Goal: Find specific page/section: Find specific page/section

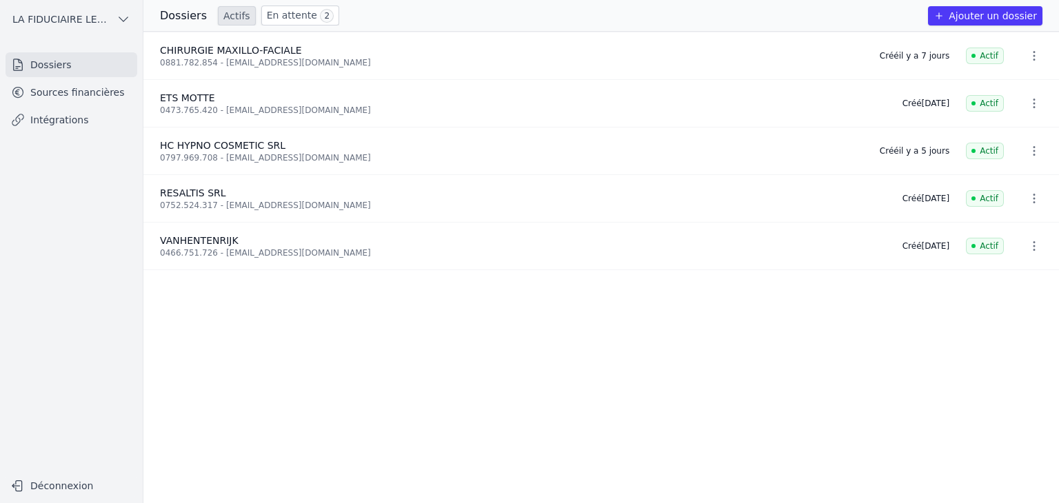
click at [203, 241] on span "VANHENTENRIJK" at bounding box center [199, 240] width 79 height 11
click at [44, 94] on link "Sources financières" at bounding box center [72, 92] width 132 height 25
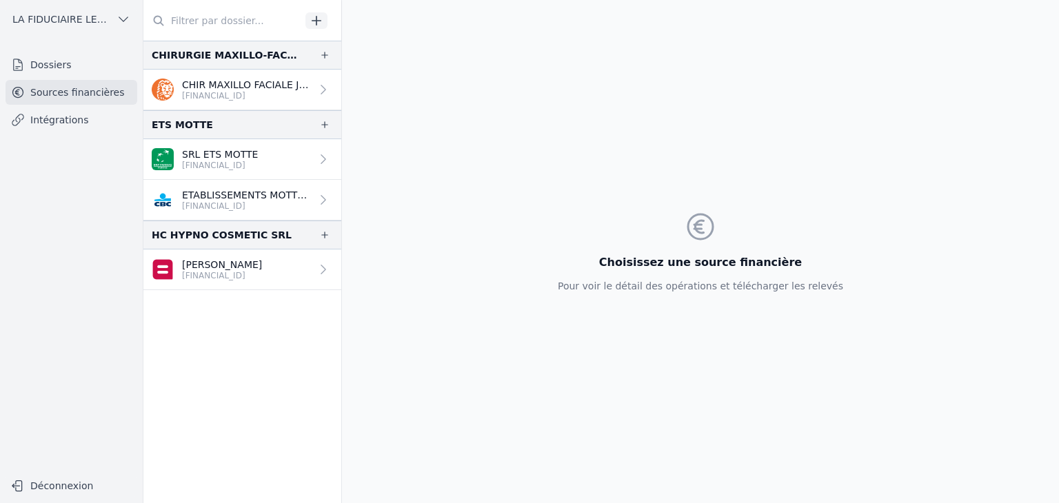
click at [243, 157] on p "SRL ETS MOTTE" at bounding box center [220, 155] width 76 height 14
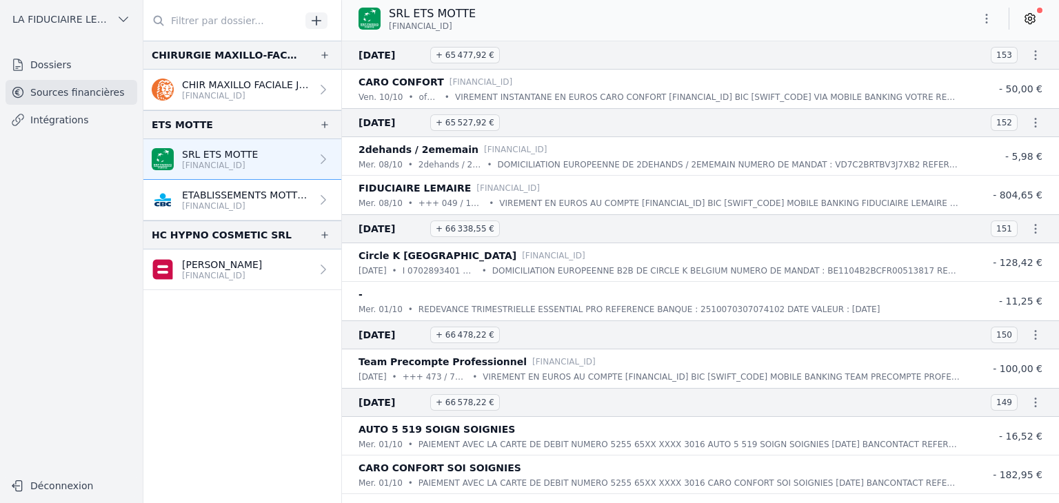
click at [1035, 54] on icon "button" at bounding box center [1036, 55] width 2 height 10
click at [1030, 54] on div at bounding box center [529, 251] width 1059 height 503
click at [985, 18] on icon "button" at bounding box center [987, 19] width 14 height 14
click at [987, 19] on div at bounding box center [529, 251] width 1059 height 503
click at [1032, 20] on icon at bounding box center [1030, 19] width 14 height 14
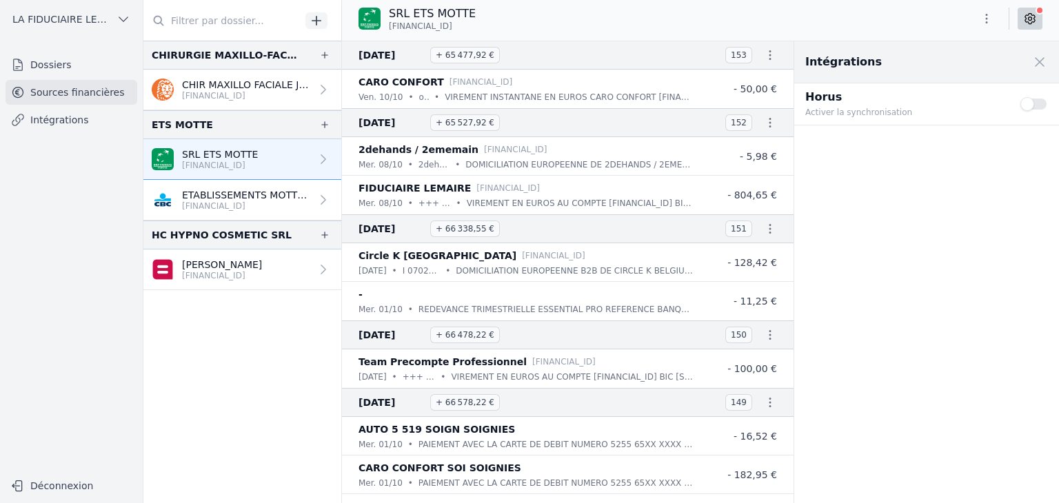
click at [1032, 20] on icon at bounding box center [1030, 19] width 14 height 14
